Goal: Use online tool/utility: Utilize a website feature to perform a specific function

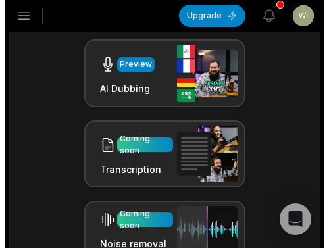
scroll to position [638, 0]
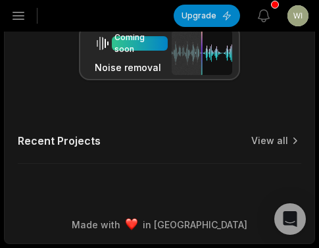
click at [27, 16] on button "Open sidebar" at bounding box center [18, 15] width 29 height 29
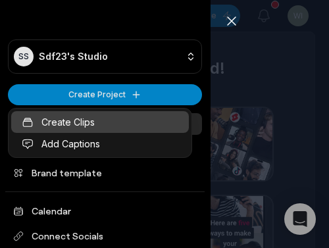
click at [78, 125] on link "Create Clips" at bounding box center [100, 122] width 178 height 22
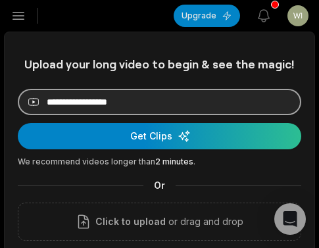
click at [118, 107] on input at bounding box center [160, 102] width 284 height 26
paste input "**********"
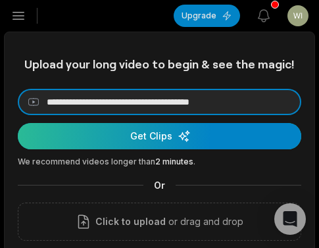
type input "**********"
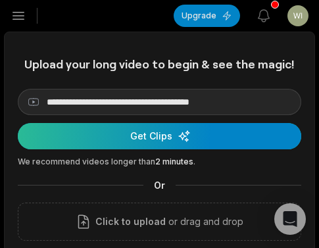
click at [61, 133] on div "submit" at bounding box center [160, 136] width 284 height 26
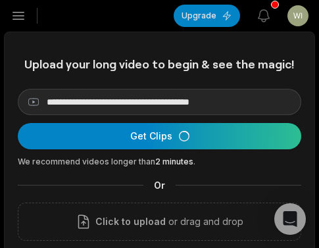
scroll to position [66, 0]
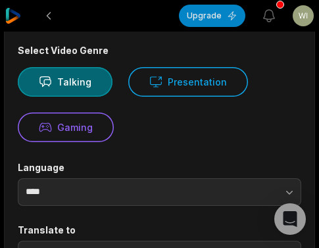
scroll to position [198, 0]
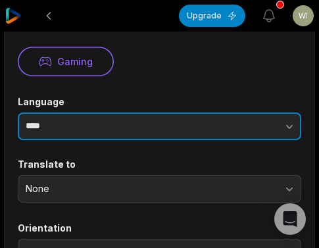
click at [141, 128] on input "****" at bounding box center [160, 127] width 284 height 28
click at [183, 130] on input "****" at bounding box center [160, 127] width 284 height 28
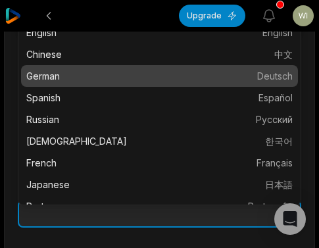
scroll to position [0, 0]
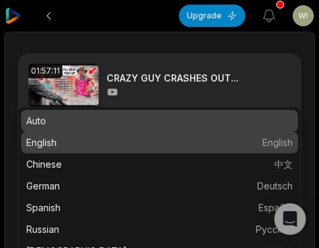
type input "*******"
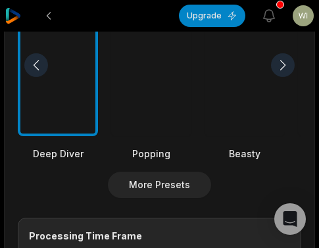
scroll to position [527, 0]
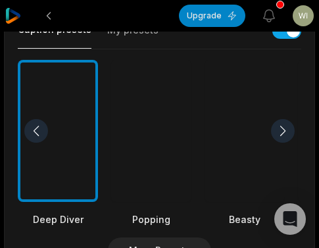
click at [240, 150] on div at bounding box center [245, 131] width 80 height 143
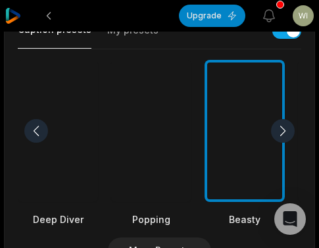
click at [283, 132] on div at bounding box center [283, 131] width 24 height 24
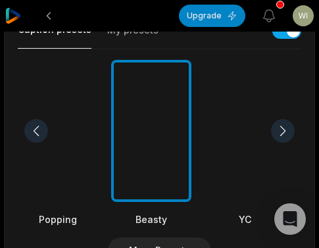
click at [282, 130] on div at bounding box center [283, 131] width 24 height 24
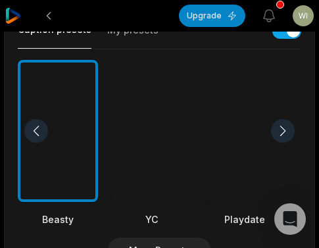
click at [282, 130] on div at bounding box center [283, 131] width 24 height 24
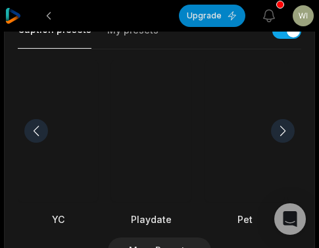
click at [42, 129] on div at bounding box center [36, 131] width 24 height 24
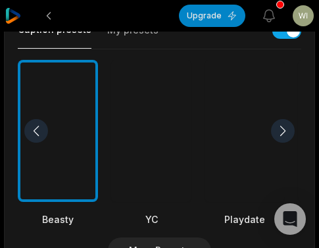
click at [42, 129] on div at bounding box center [36, 131] width 24 height 24
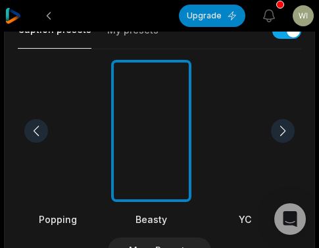
click at [42, 129] on div at bounding box center [36, 131] width 24 height 24
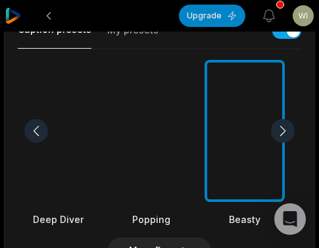
click at [170, 128] on div at bounding box center [151, 131] width 80 height 143
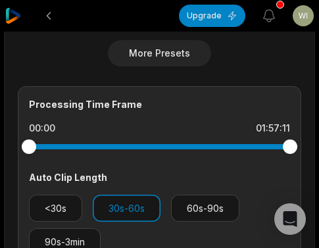
scroll to position [790, 0]
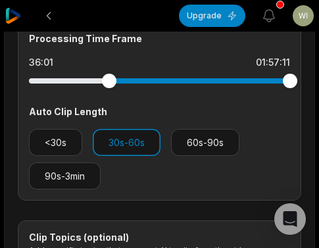
drag, startPoint x: 118, startPoint y: 80, endPoint x: 109, endPoint y: 82, distance: 8.7
click at [109, 82] on div at bounding box center [160, 80] width 262 height 5
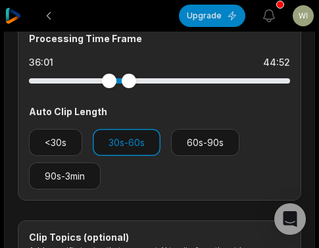
drag, startPoint x: 291, startPoint y: 80, endPoint x: 129, endPoint y: 100, distance: 163.3
click at [129, 100] on div "Processing Time Frame 36:01 44:52 Auto Clip Length <30s 30s-60s 60s-90s 90s-3min" at bounding box center [160, 110] width 284 height 180
click at [128, 86] on div at bounding box center [128, 81] width 14 height 14
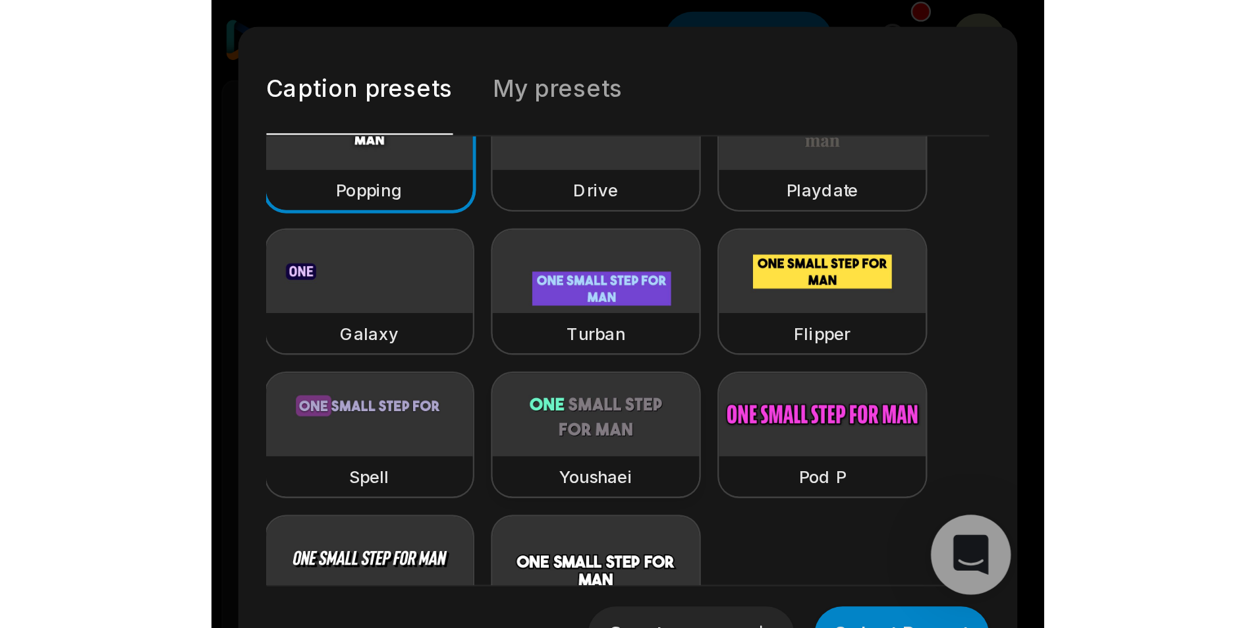
scroll to position [229, 0]
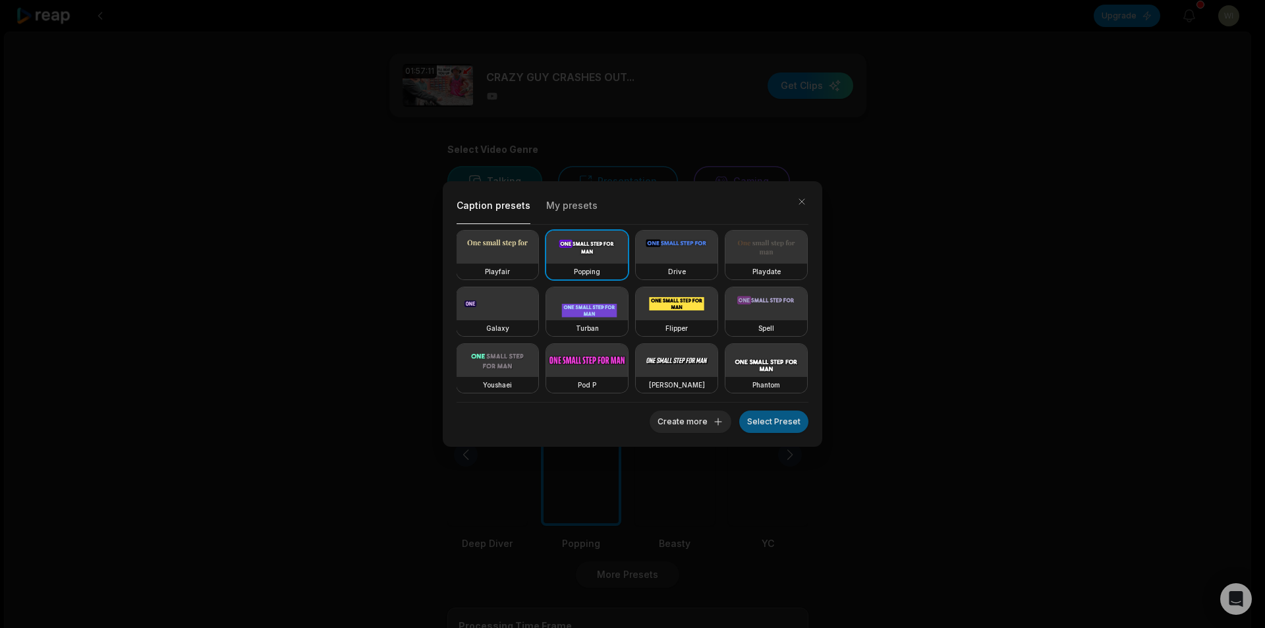
click at [319, 248] on button "Select Preset" at bounding box center [773, 421] width 69 height 22
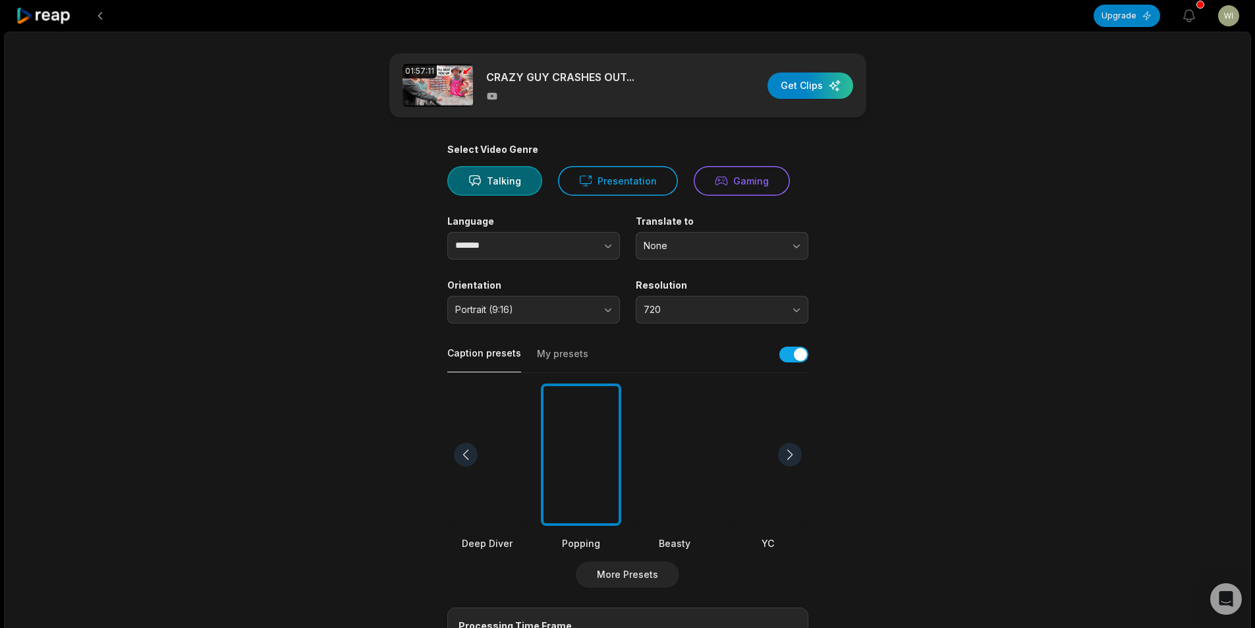
click at [319, 248] on div at bounding box center [674, 454] width 80 height 143
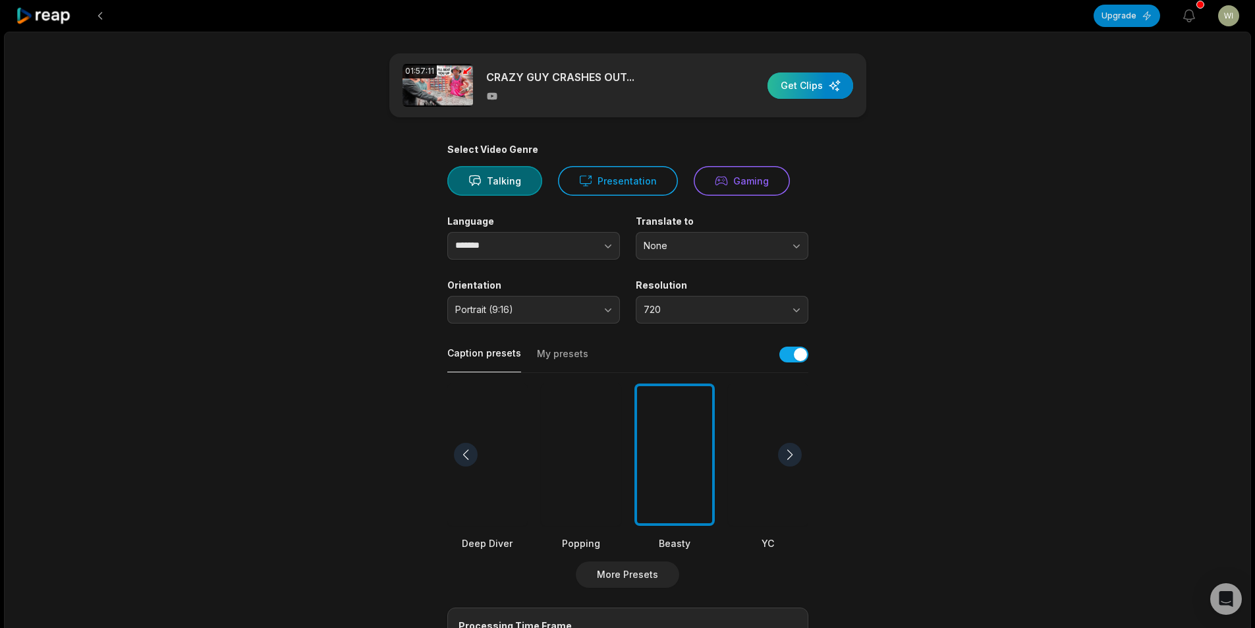
click at [319, 81] on div "button" at bounding box center [810, 85] width 86 height 26
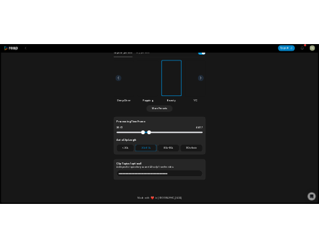
scroll to position [0, 0]
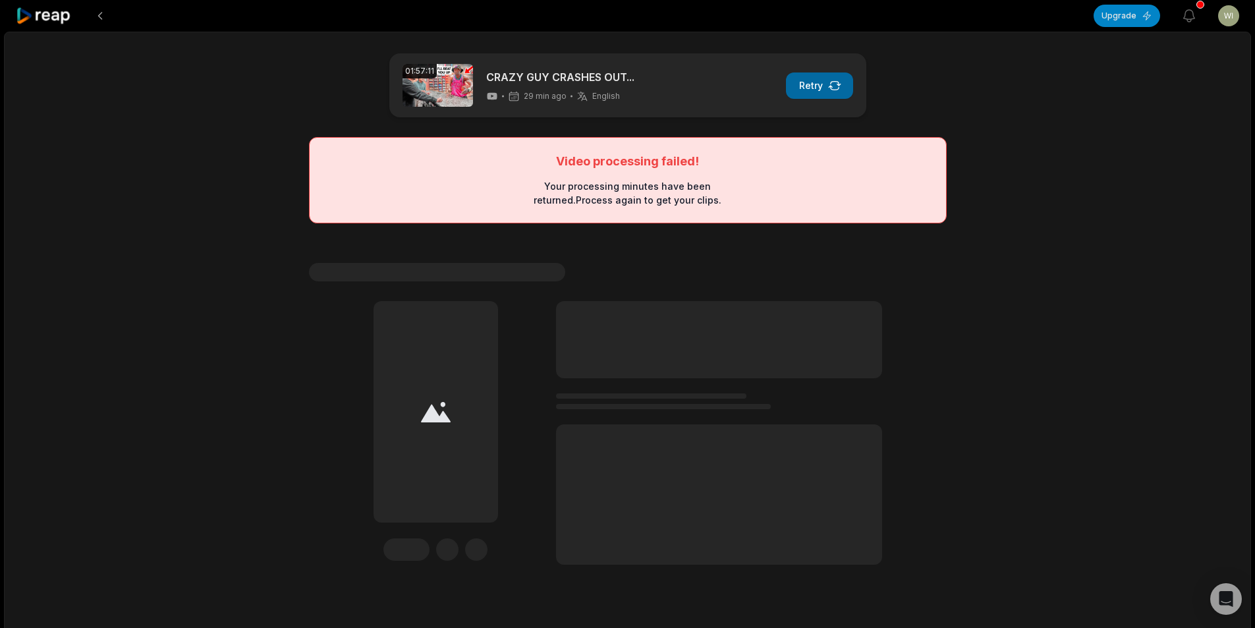
click at [319, 84] on button "Retry" at bounding box center [819, 85] width 67 height 26
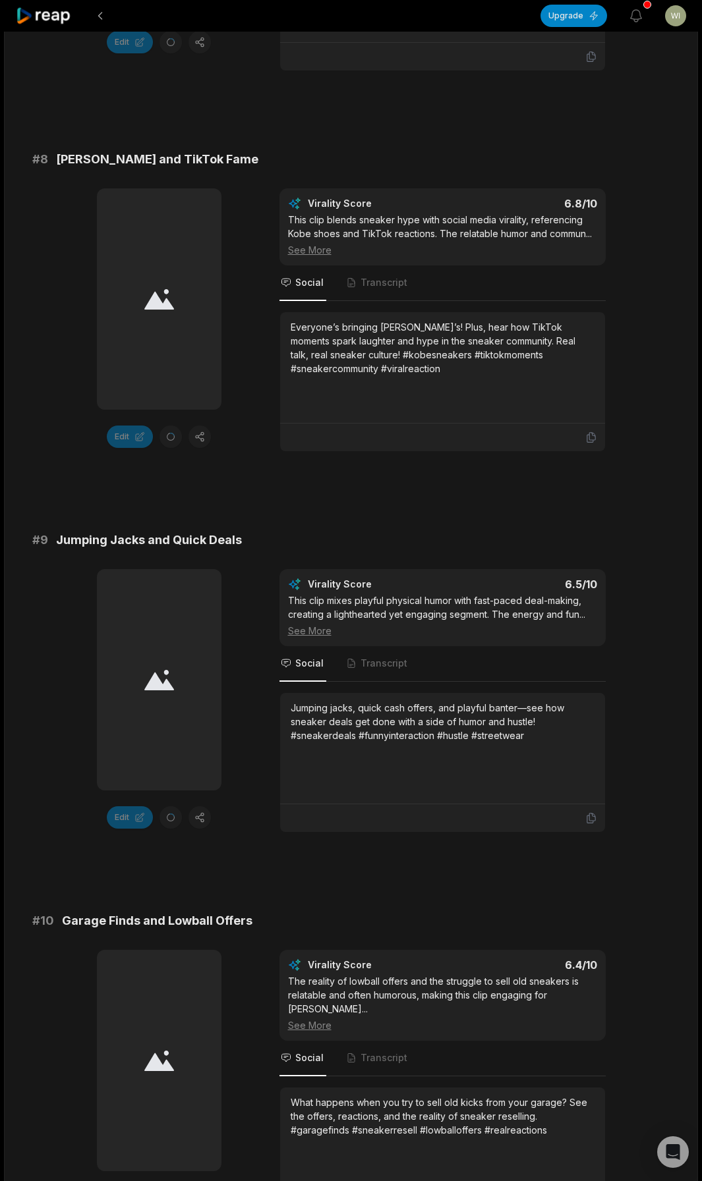
scroll to position [2095, 0]
